Goal: Information Seeking & Learning: Compare options

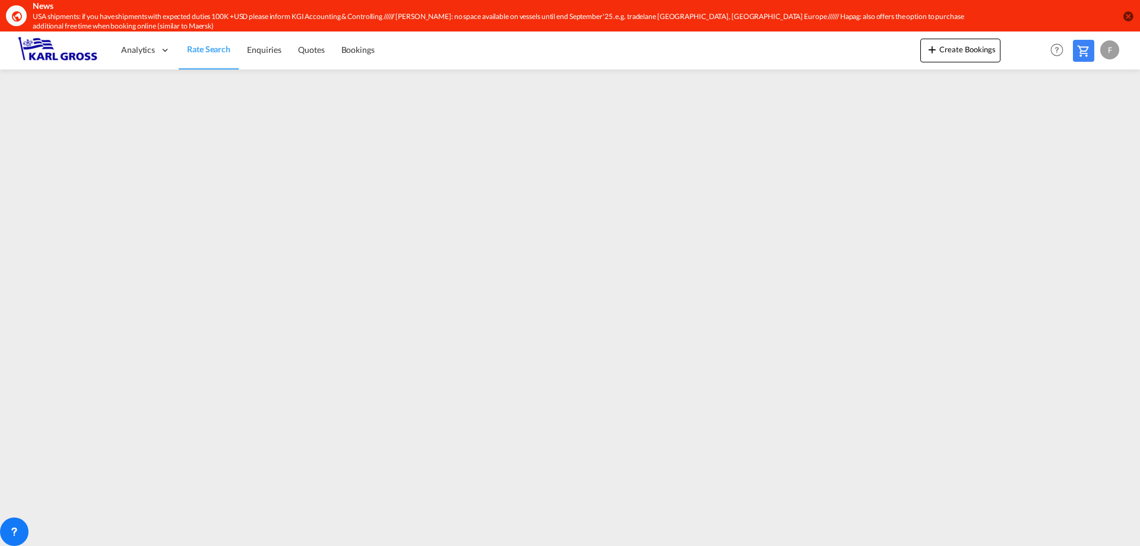
click at [852, 62] on div "Analytics Dashboard Rate Search Enquiries Quotes Bookings Create Bookings" at bounding box center [570, 49] width 1105 height 37
